Goal: Information Seeking & Learning: Find specific fact

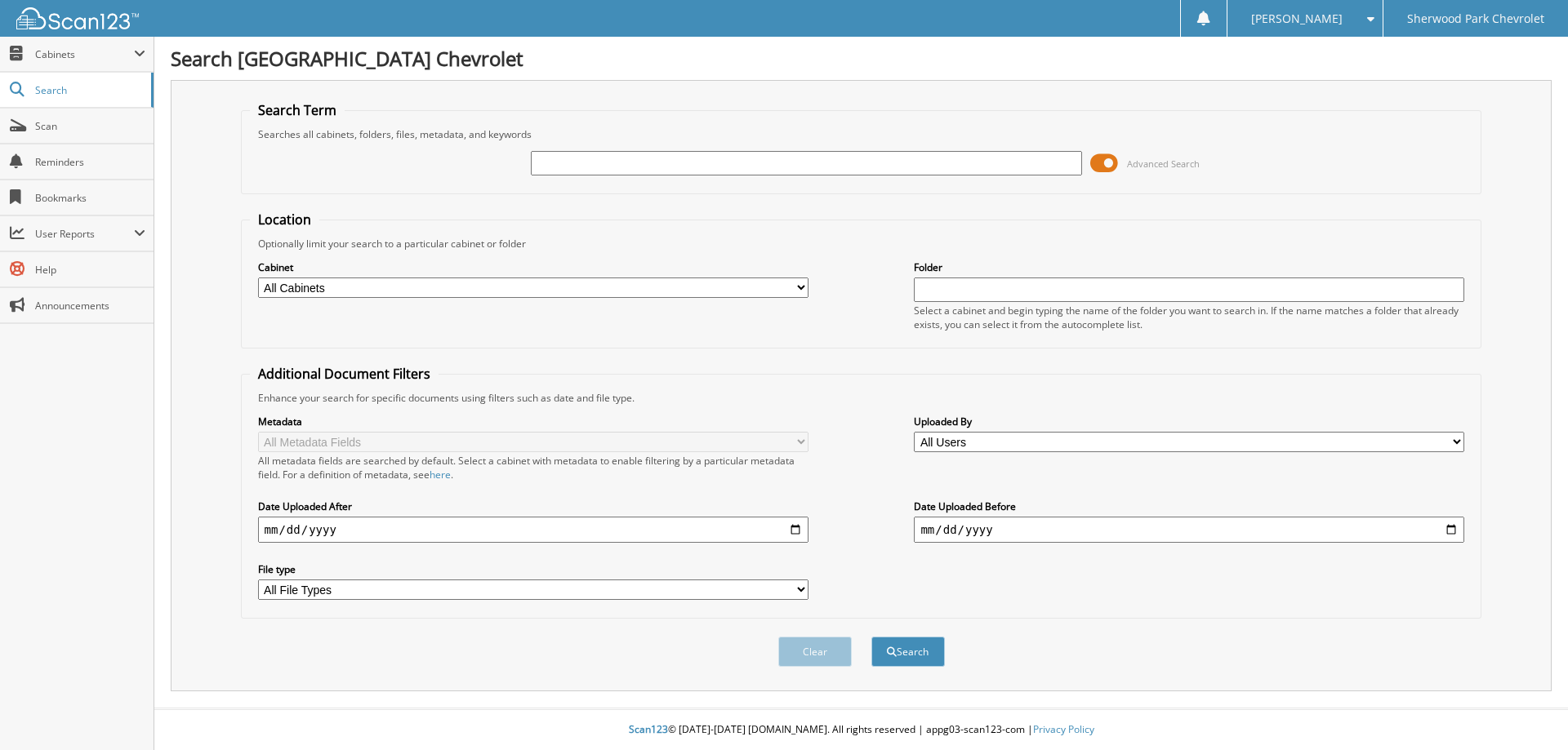
click at [1118, 165] on span "Advanced Search" at bounding box center [1145, 163] width 110 height 24
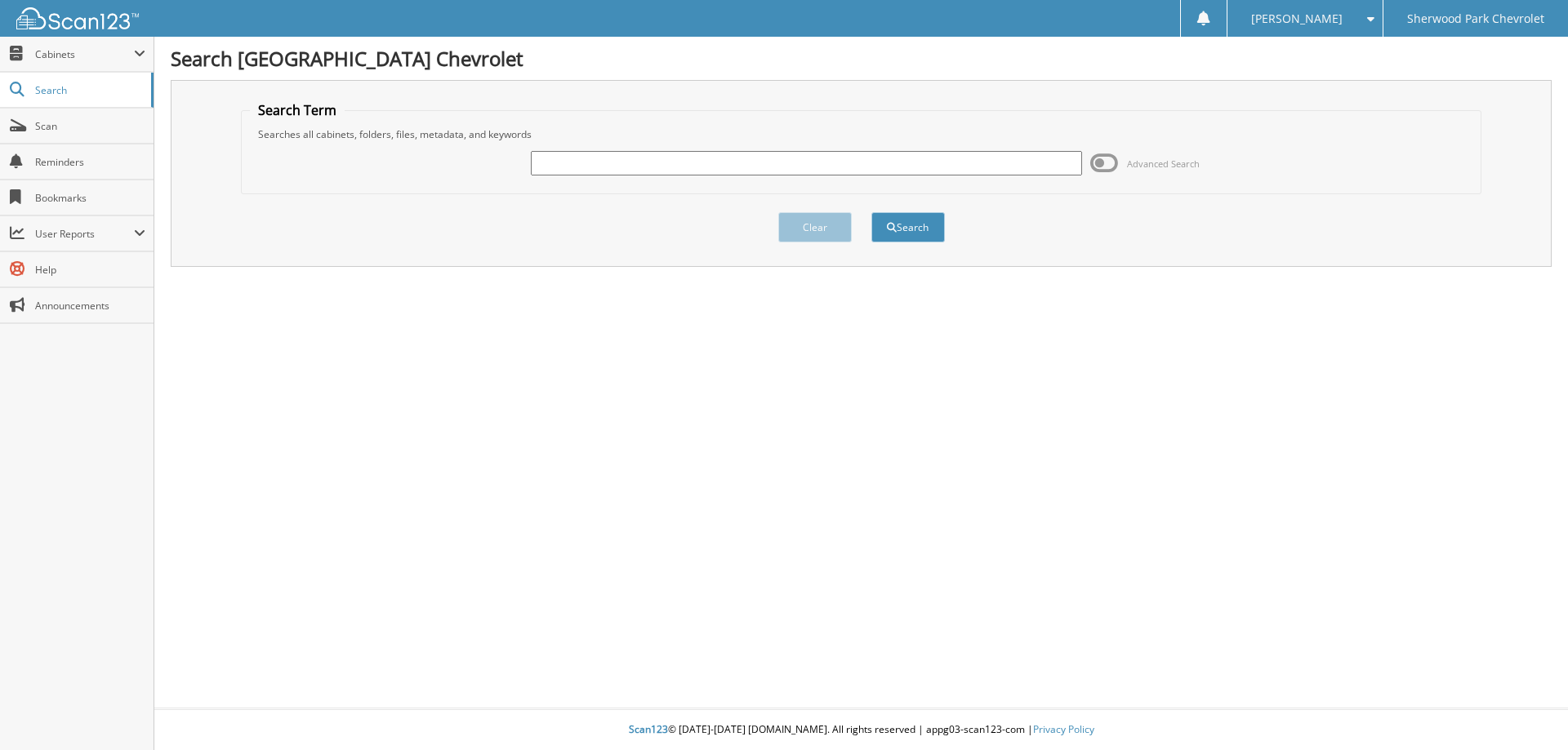
click at [924, 160] on input "text" at bounding box center [806, 163] width 551 height 24
type input "239707"
click at [893, 224] on span "submit" at bounding box center [891, 227] width 10 height 10
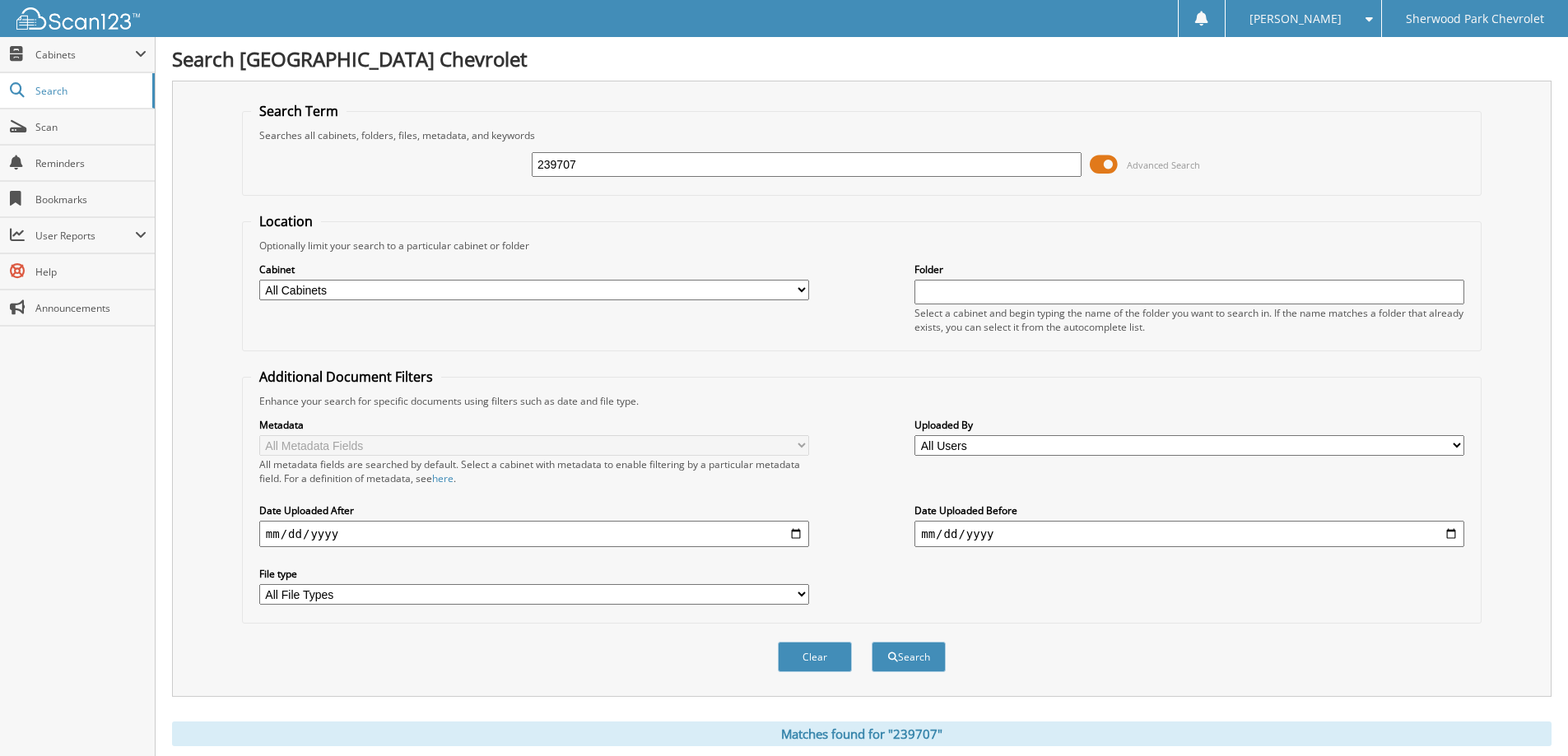
drag, startPoint x: 586, startPoint y: 155, endPoint x: 455, endPoint y: 153, distance: 131.0
click at [456, 153] on div "239707 Advanced Search" at bounding box center [861, 164] width 1222 height 44
click at [74, 91] on span "Search" at bounding box center [90, 91] width 109 height 14
